Goal: Task Accomplishment & Management: Use online tool/utility

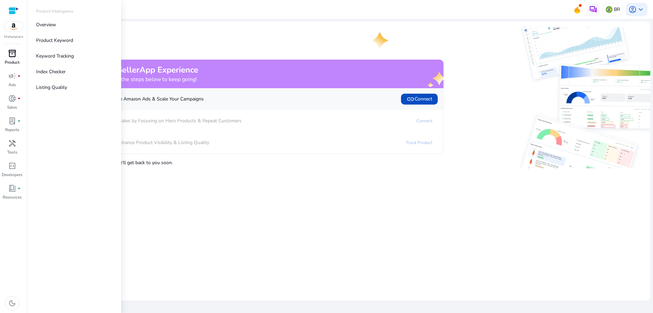
click at [13, 59] on div "inventory_2" at bounding box center [12, 53] width 19 height 11
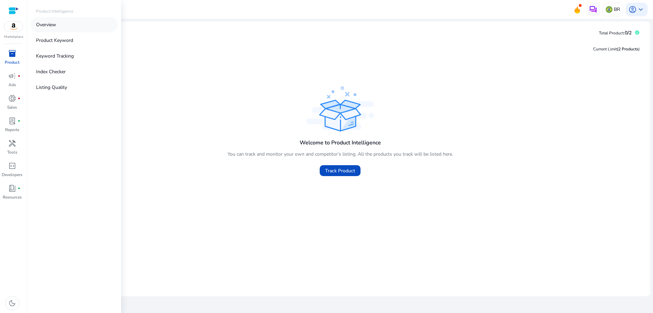
click at [62, 26] on link "Overview" at bounding box center [74, 24] width 87 height 15
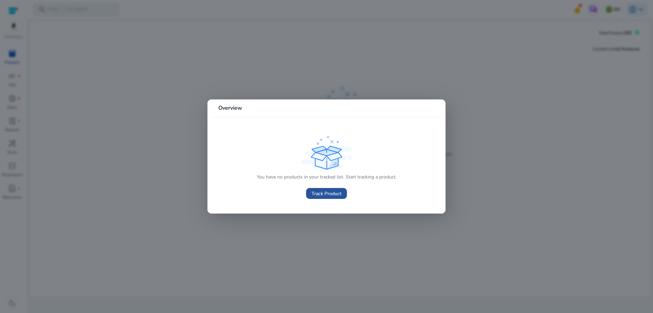
click at [317, 194] on span "Track Product" at bounding box center [327, 193] width 30 height 7
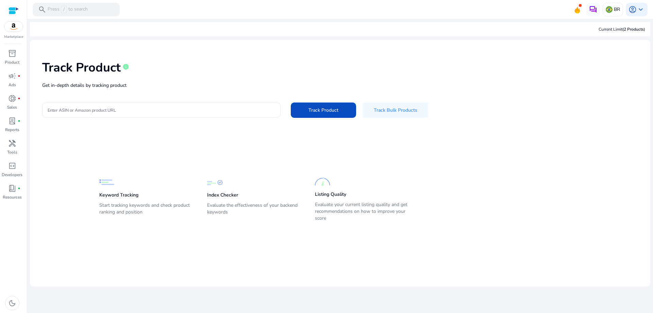
click at [76, 87] on p "Get in-depth details by tracking product" at bounding box center [340, 85] width 596 height 7
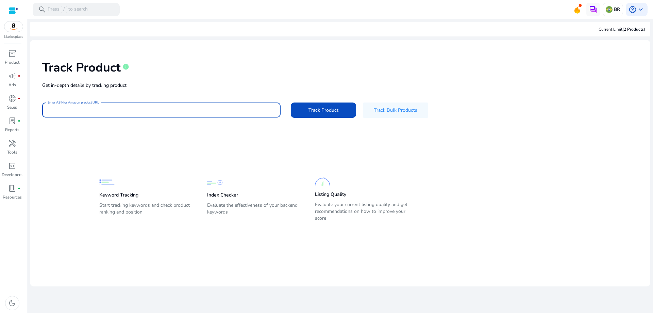
click at [77, 113] on input "Enter ASIN or Amazon product URL" at bounding box center [162, 109] width 228 height 7
paste input "**********"
type input "**********"
drag, startPoint x: 251, startPoint y: 110, endPoint x: 44, endPoint y: 93, distance: 207.5
click at [35, 107] on mat-card-content "**********" at bounding box center [340, 143] width 620 height 206
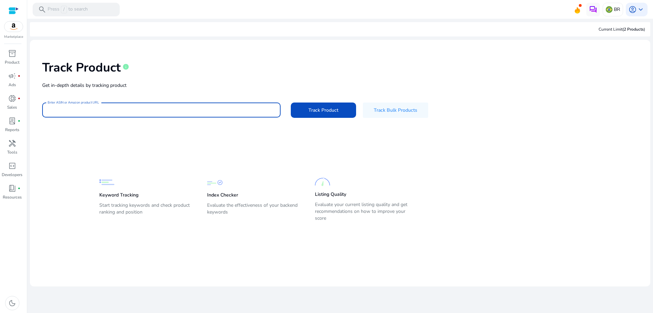
drag, startPoint x: 73, startPoint y: 145, endPoint x: 79, endPoint y: 122, distance: 23.4
click at [72, 142] on mat-card-content "Track Product info Get in-depth details by tracking product Enter ASIN or Amazo…" at bounding box center [340, 143] width 620 height 206
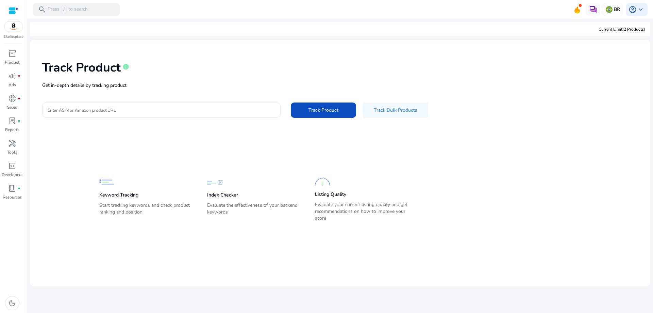
click at [80, 112] on input "Enter ASIN or Amazon product URL" at bounding box center [162, 109] width 228 height 7
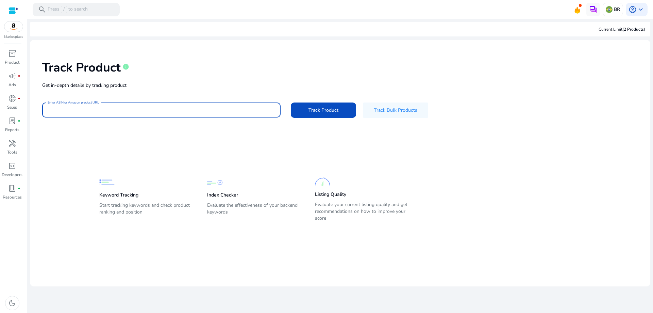
type input "**********"
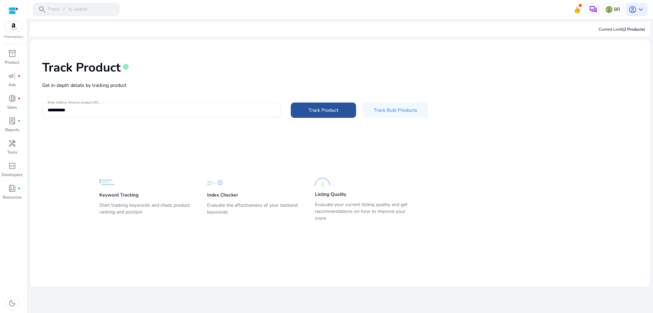
click at [319, 113] on span "Track Product" at bounding box center [324, 109] width 30 height 7
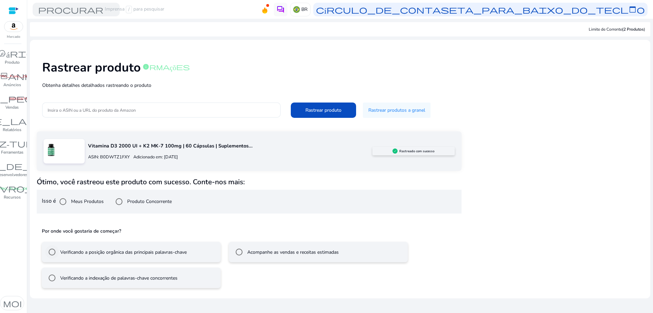
click at [136, 253] on font "Verificando a posição orgânica das principais palavras-chave" at bounding box center [123, 252] width 127 height 6
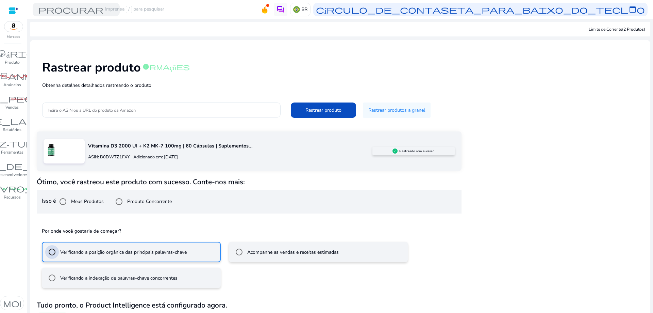
scroll to position [16, 0]
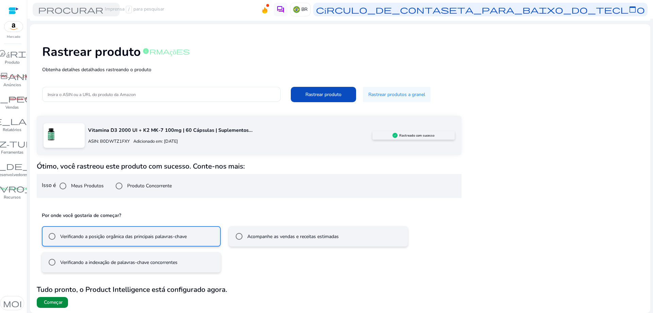
click at [56, 299] on font "Começar" at bounding box center [53, 302] width 19 height 6
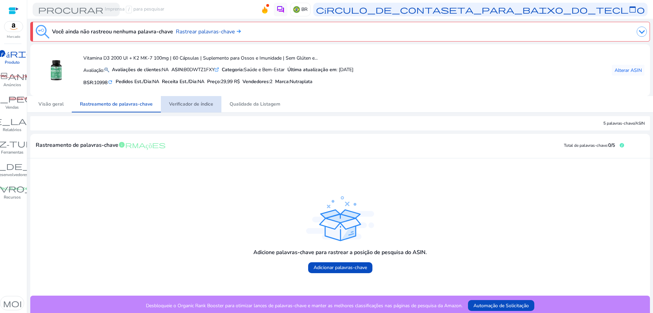
click at [180, 104] on font "Verificador de índice" at bounding box center [191, 104] width 44 height 6
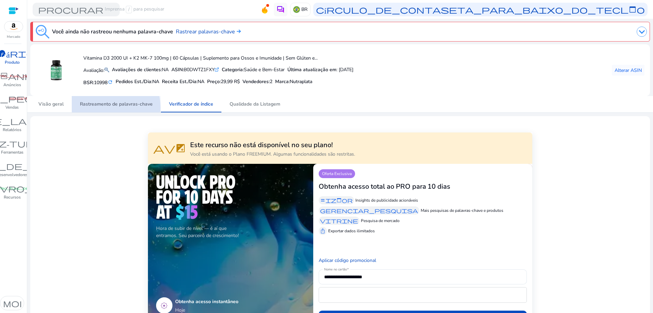
click at [100, 108] on span "Rastreamento de palavras-chave" at bounding box center [116, 104] width 73 height 16
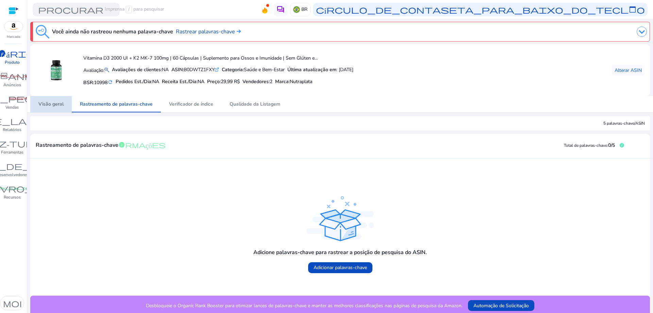
click at [58, 107] on span "Visão geral" at bounding box center [50, 104] width 25 height 16
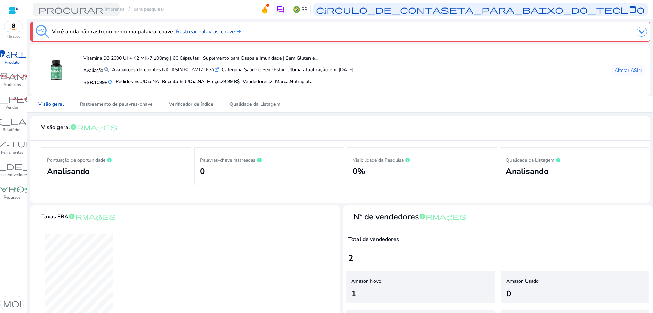
click at [642, 34] on img at bounding box center [642, 32] width 10 height 10
